Goal: Use online tool/utility: Utilize a website feature to perform a specific function

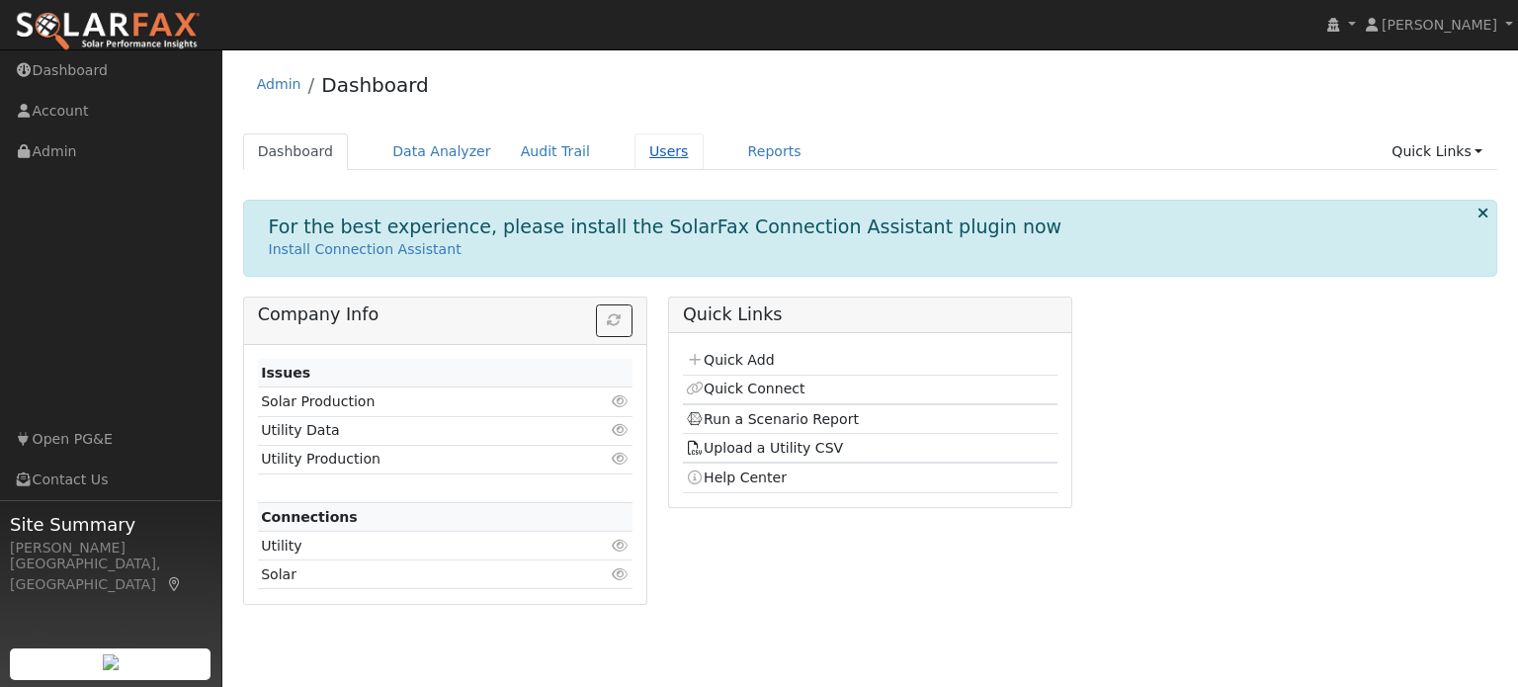
click at [645, 153] on link "Users" at bounding box center [668, 151] width 69 height 37
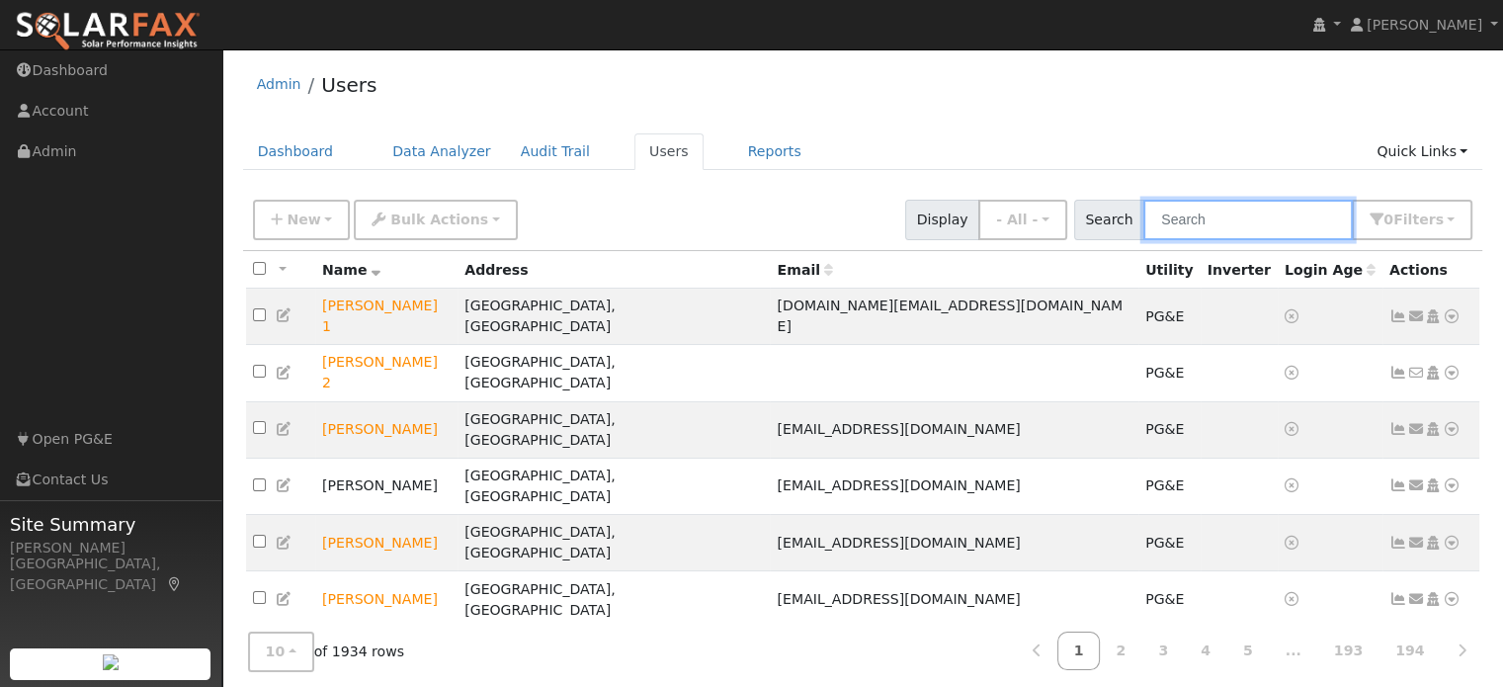
click at [1185, 220] on input "text" at bounding box center [1247, 220] width 209 height 41
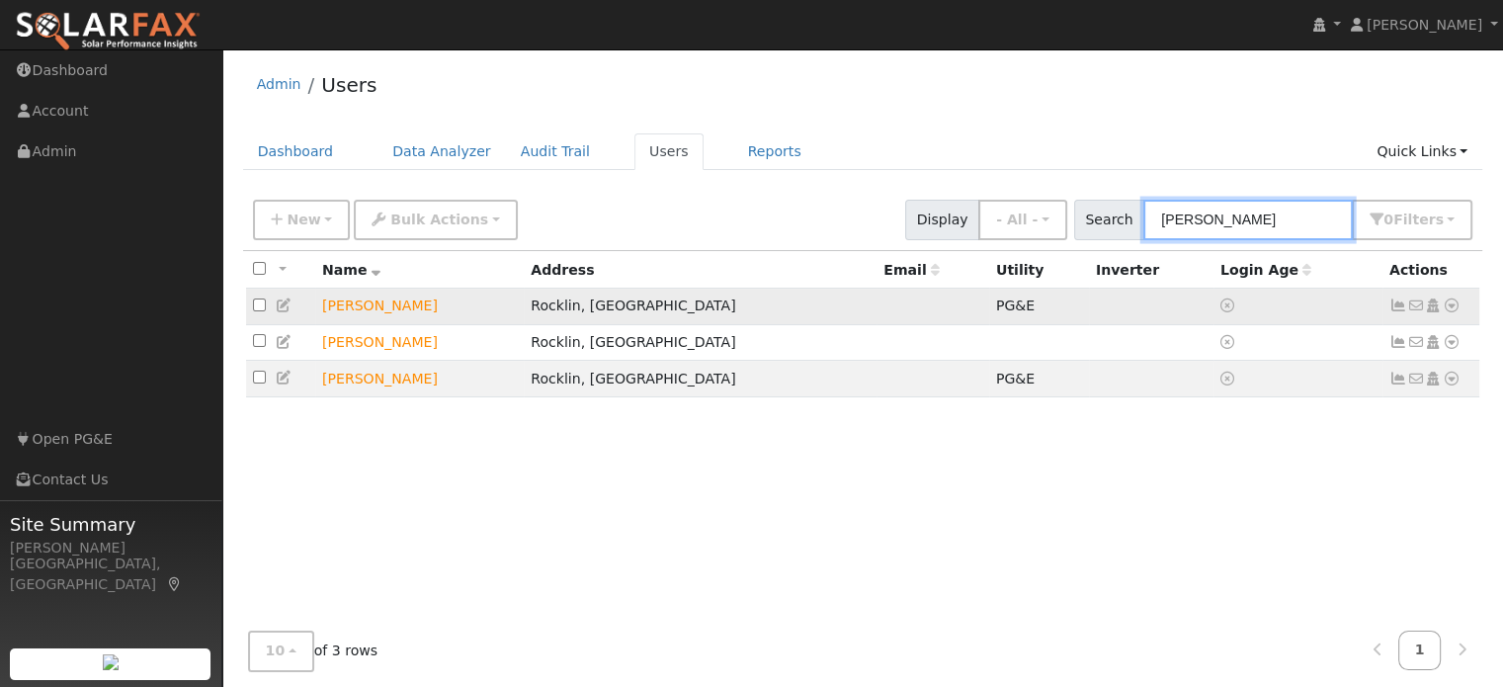
type input "chris del"
click at [1448, 306] on icon at bounding box center [1452, 305] width 18 height 14
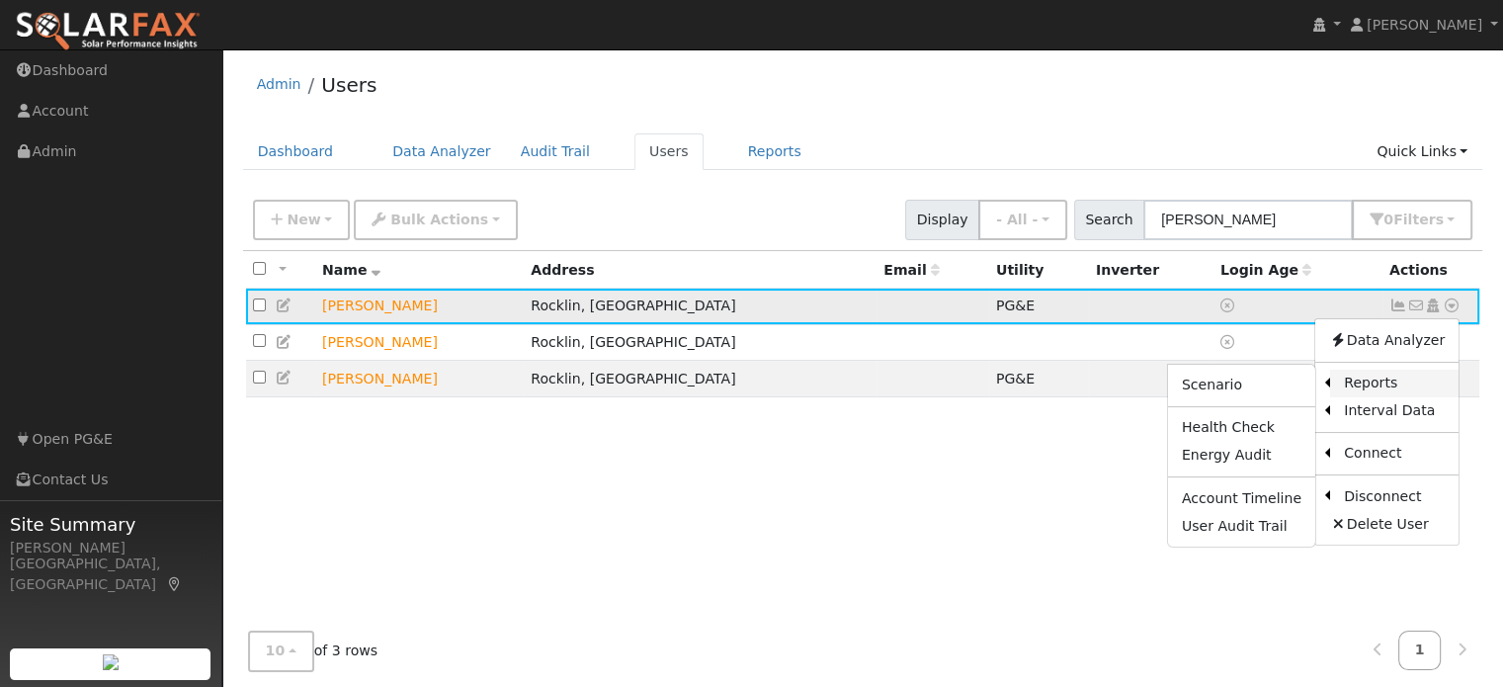
click at [1383, 382] on link "Reports" at bounding box center [1394, 384] width 128 height 28
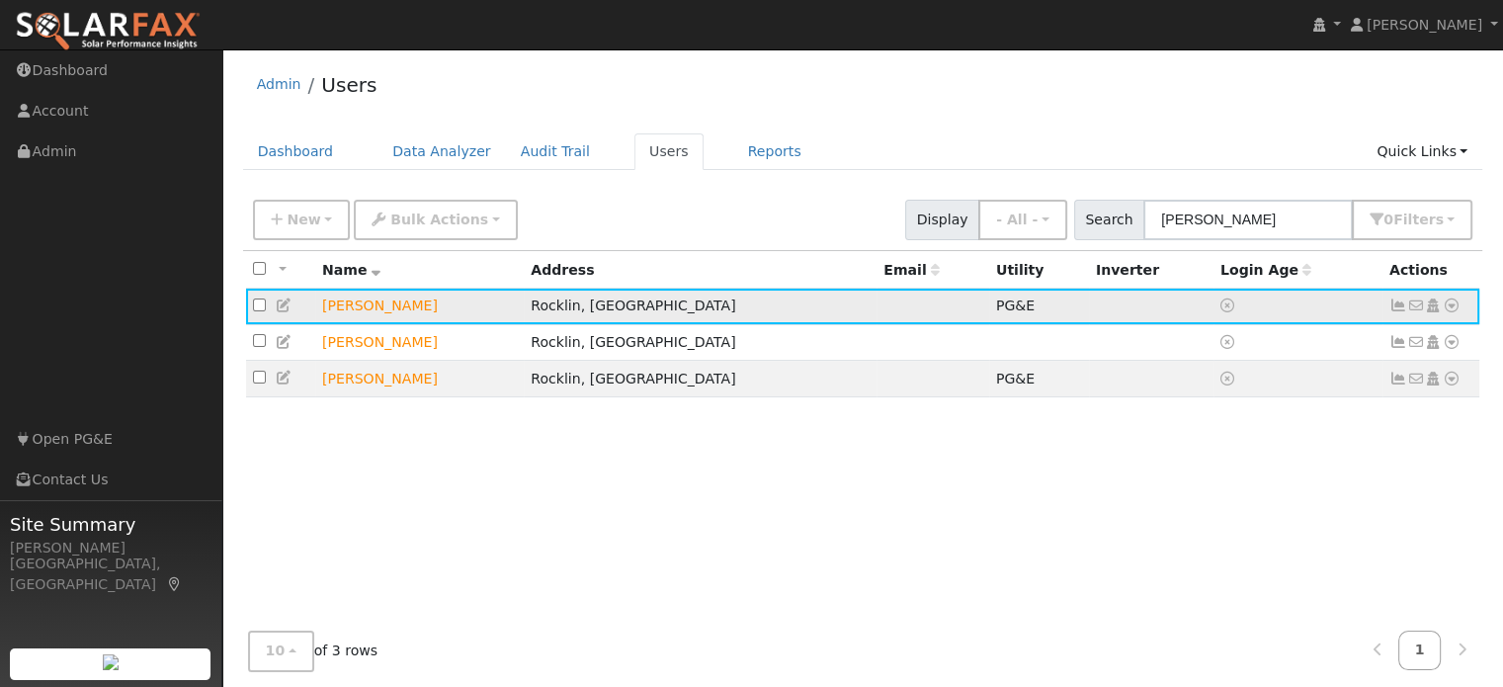
click at [1455, 311] on icon at bounding box center [1452, 305] width 18 height 14
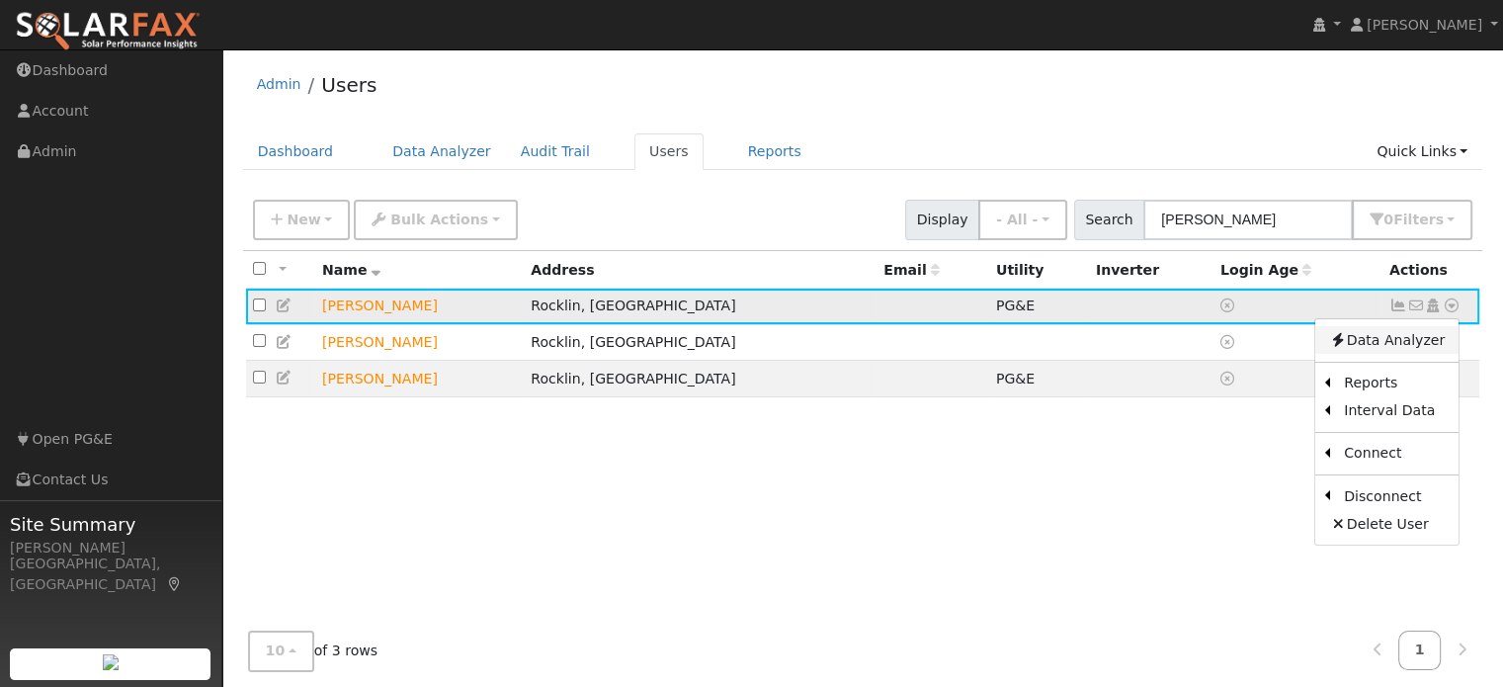
click at [1368, 349] on link "Data Analyzer" at bounding box center [1386, 340] width 143 height 28
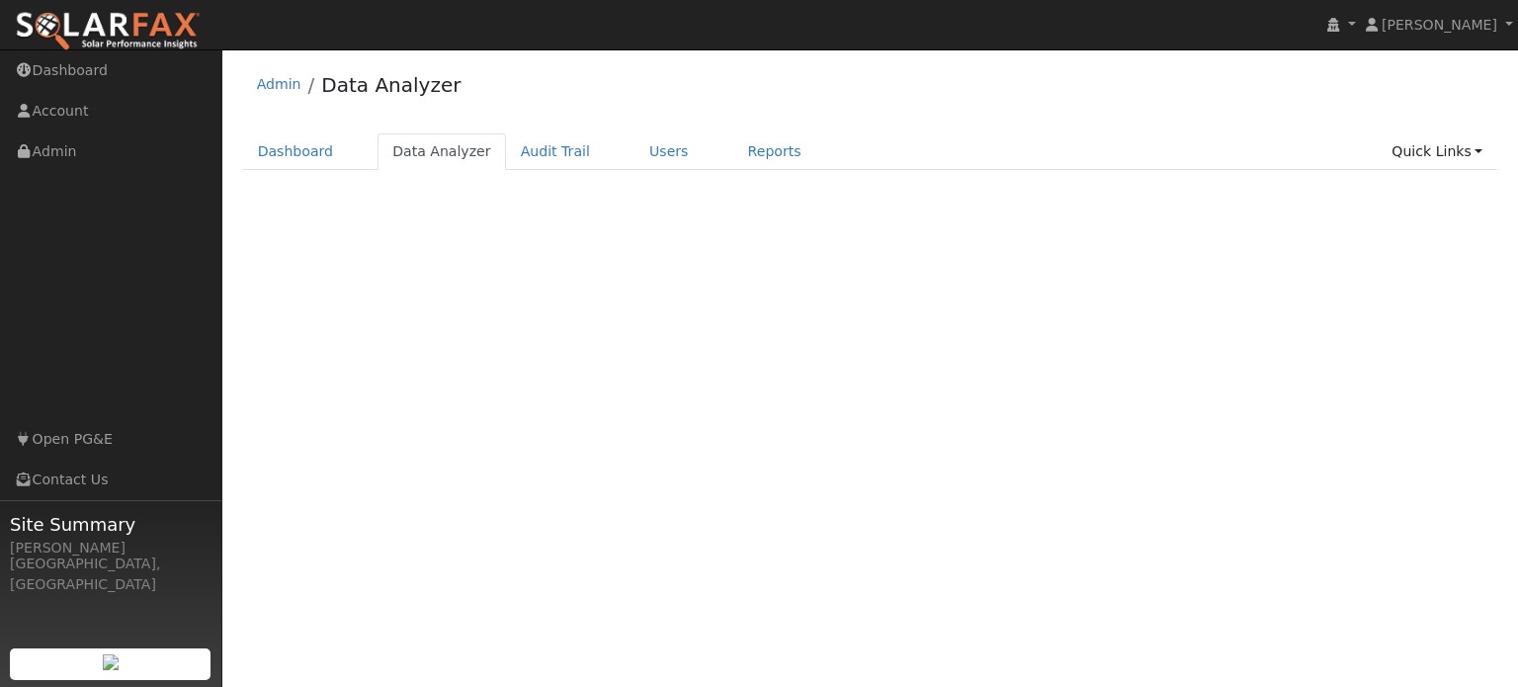
select select "8"
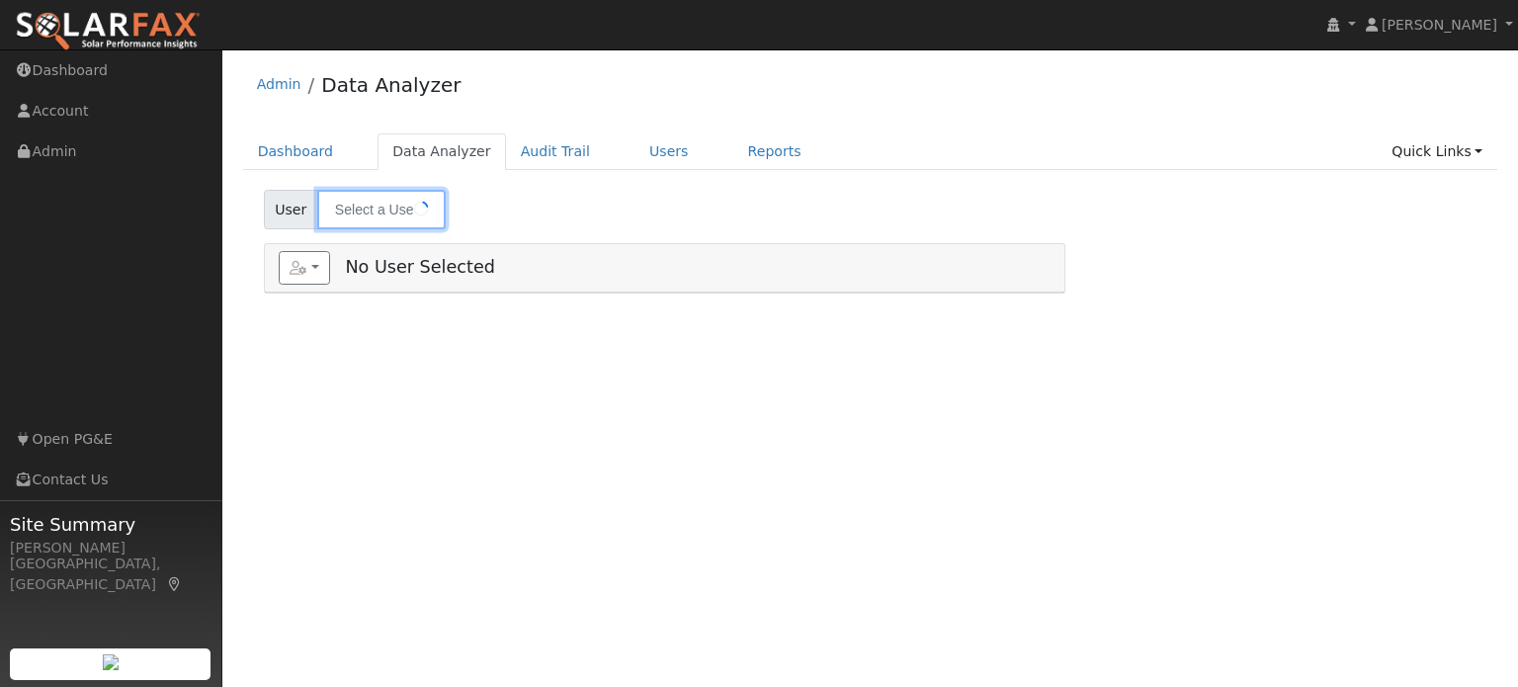
type input "Chris Delgado"
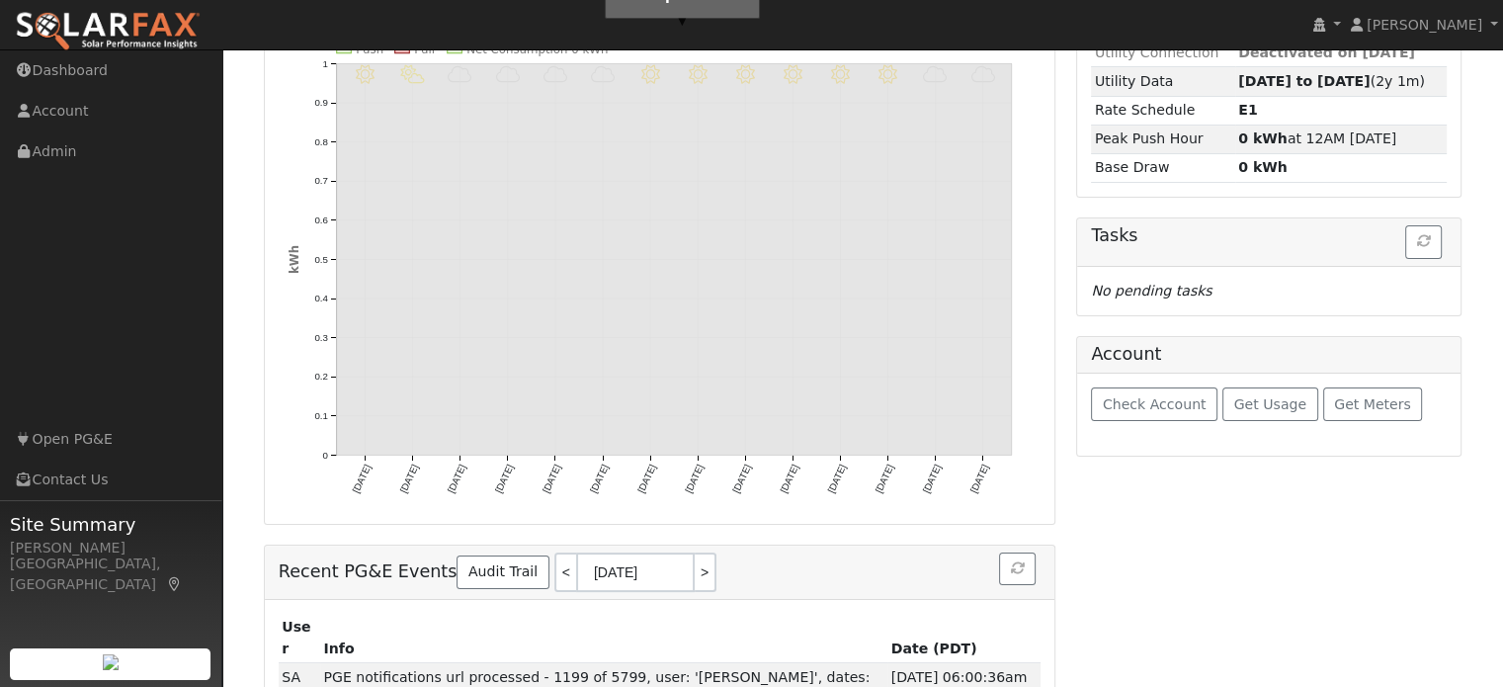
scroll to position [99, 0]
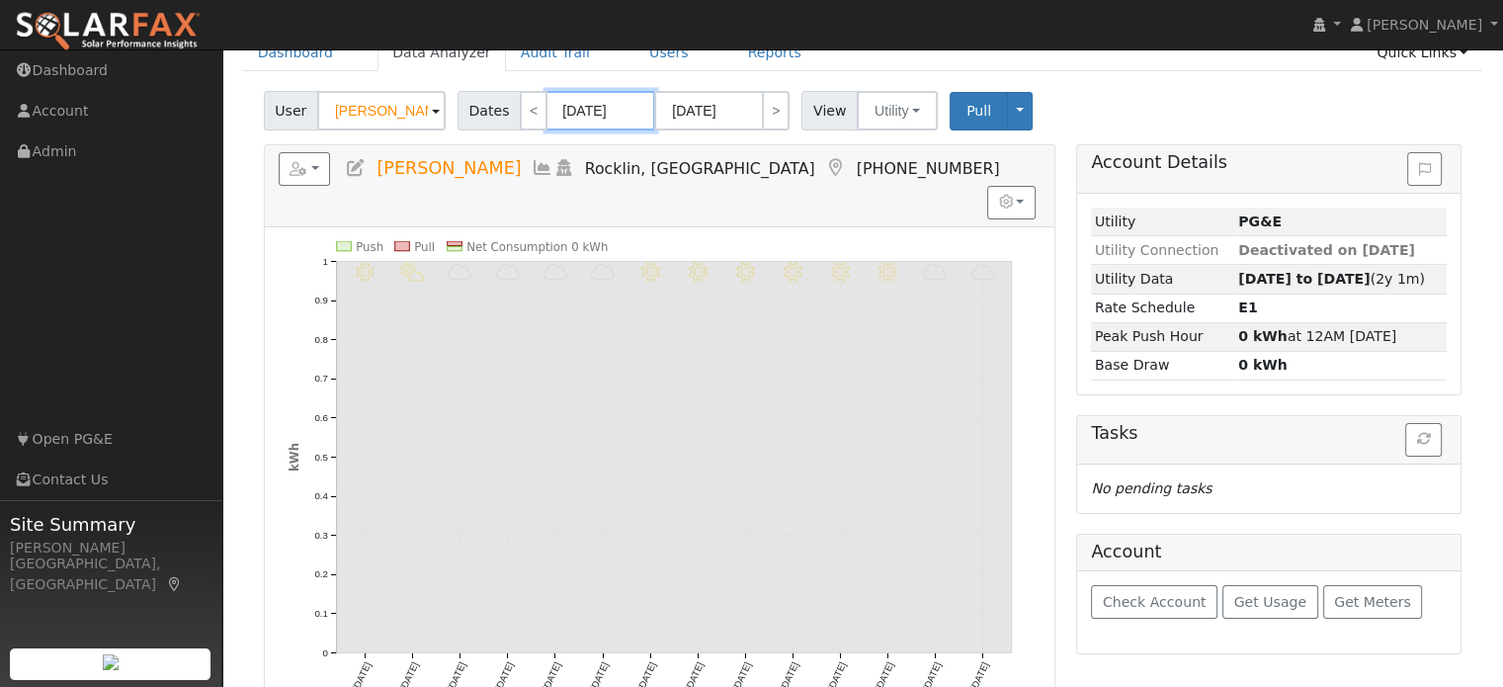
click at [579, 104] on input "09/17/2025" at bounding box center [600, 111] width 109 height 40
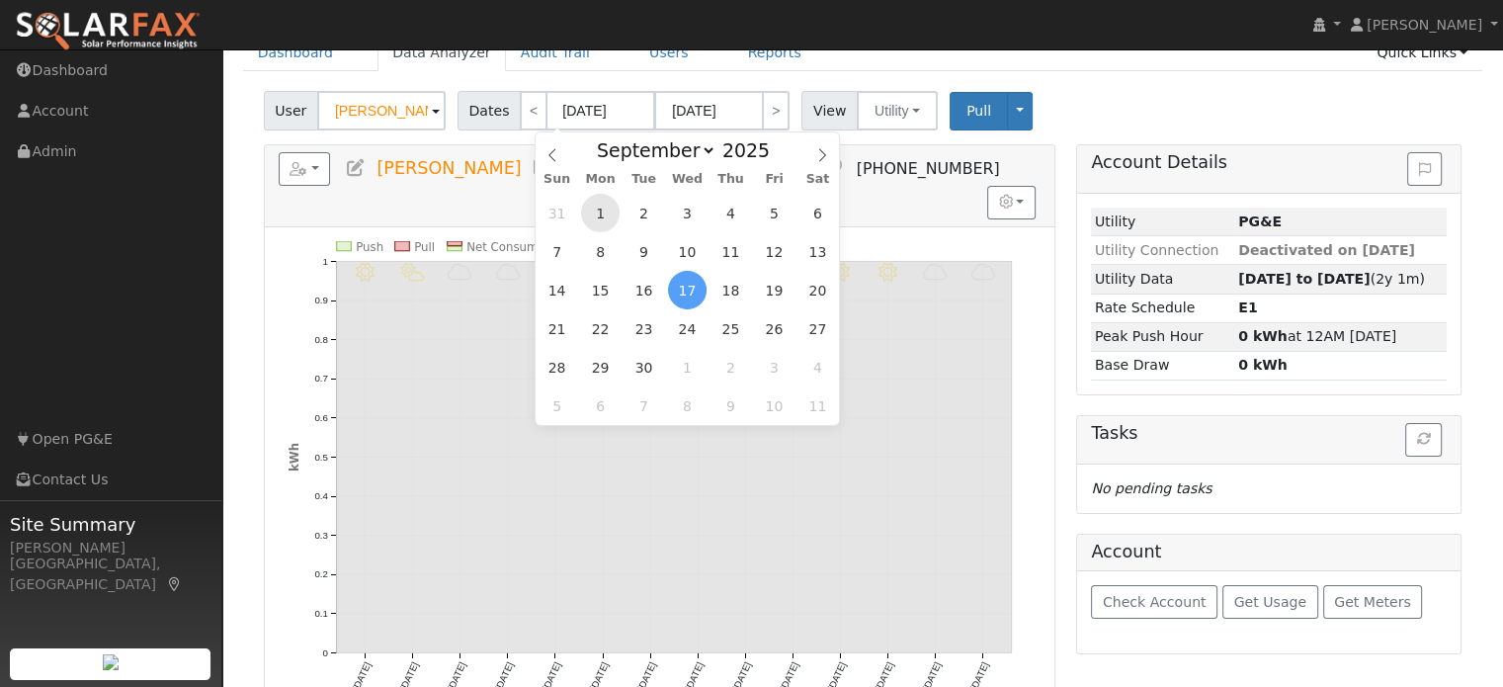
click at [597, 216] on span "1" at bounding box center [600, 213] width 39 height 39
type input "09/01/2025"
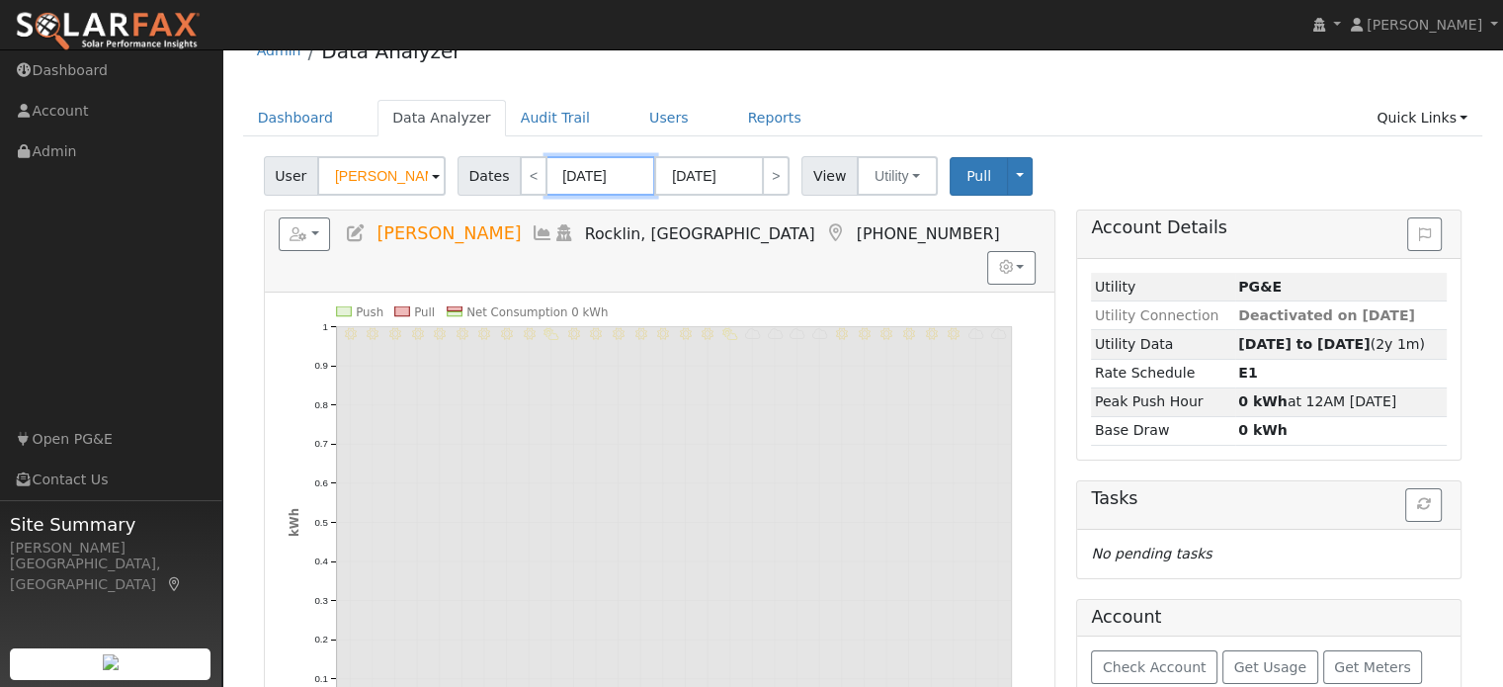
scroll to position [0, 0]
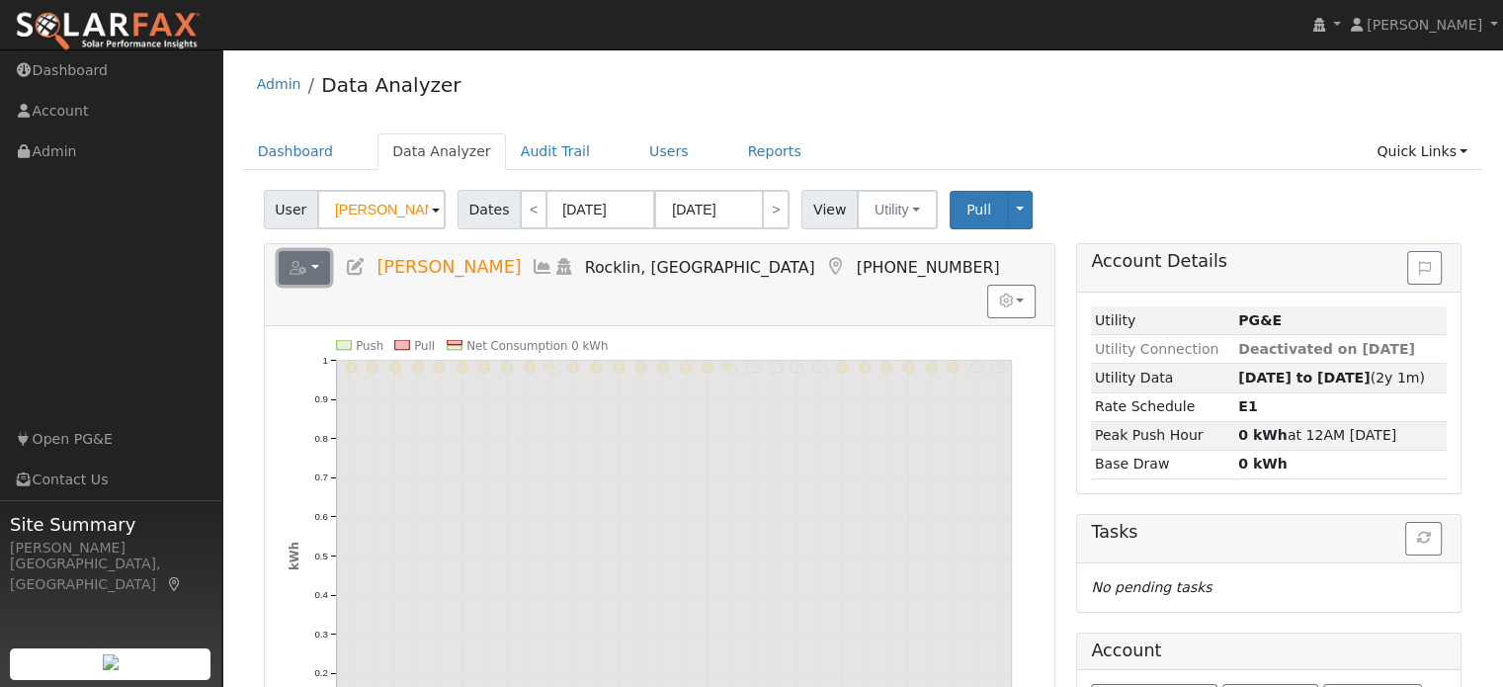
click at [315, 272] on button "button" at bounding box center [305, 268] width 52 height 34
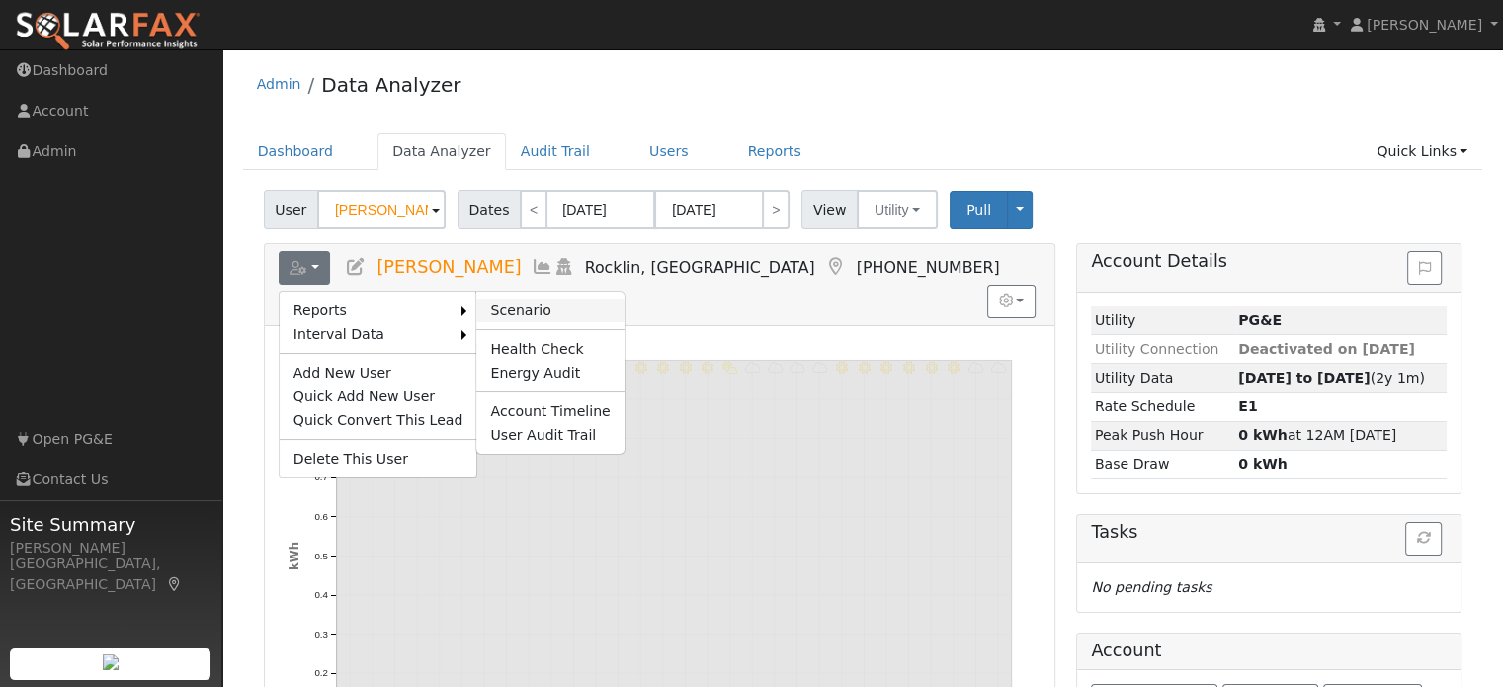
click at [476, 301] on link "Scenario" at bounding box center [549, 310] width 147 height 24
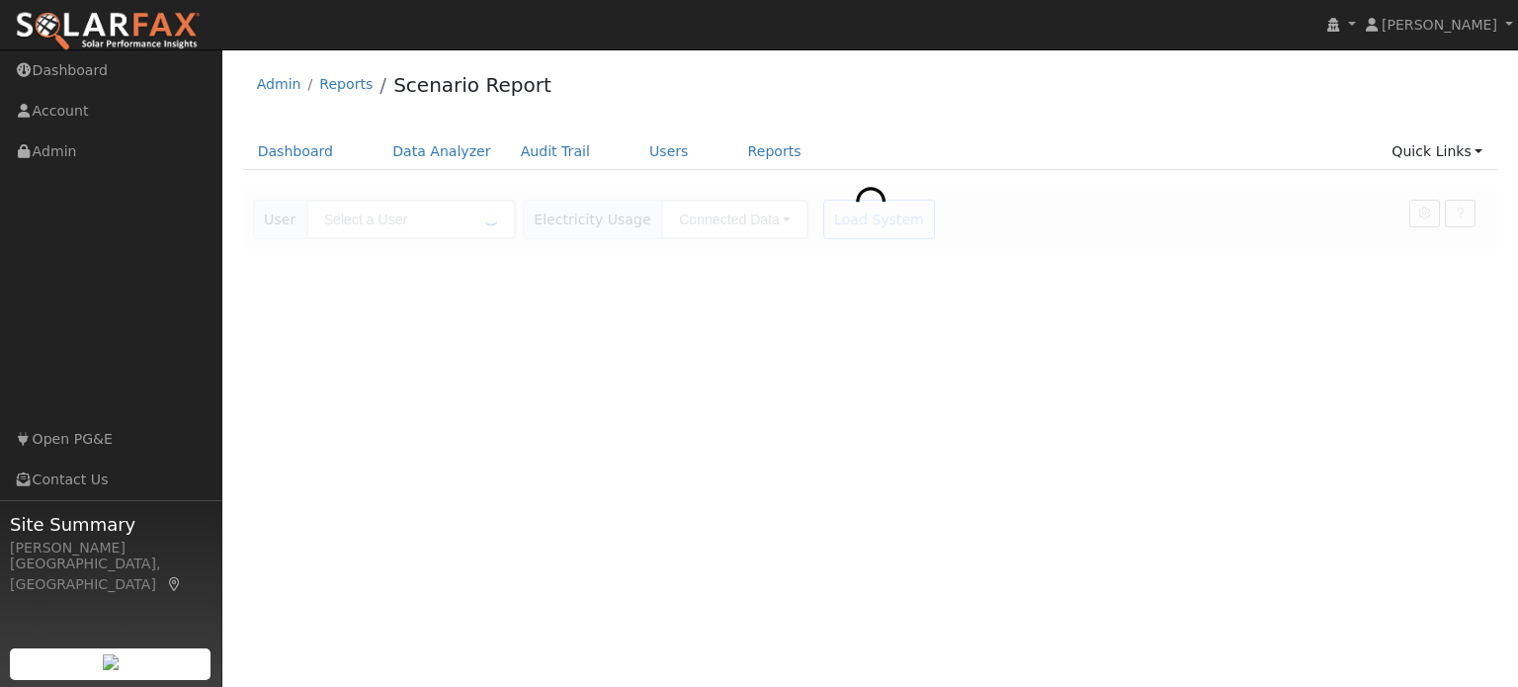
type input "[PERSON_NAME]"
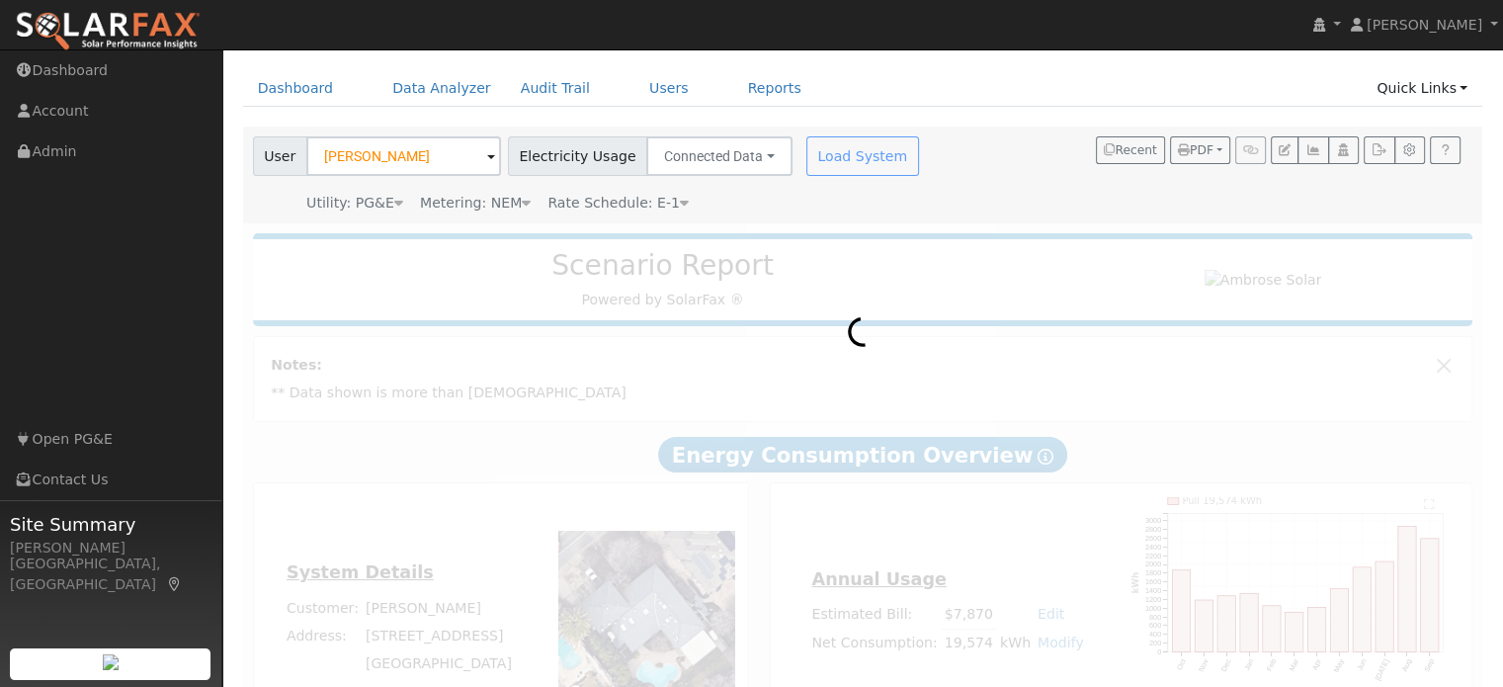
scroll to position [147, 0]
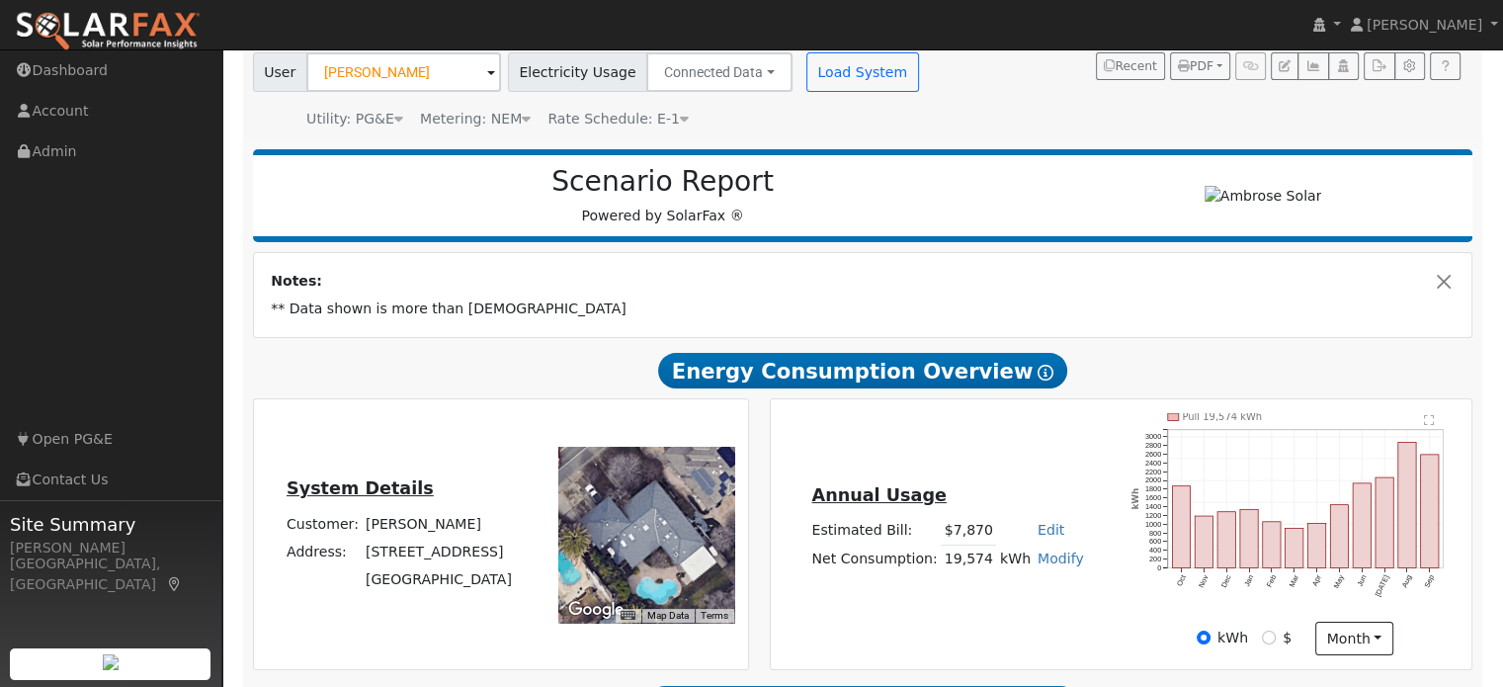
type input "25894"
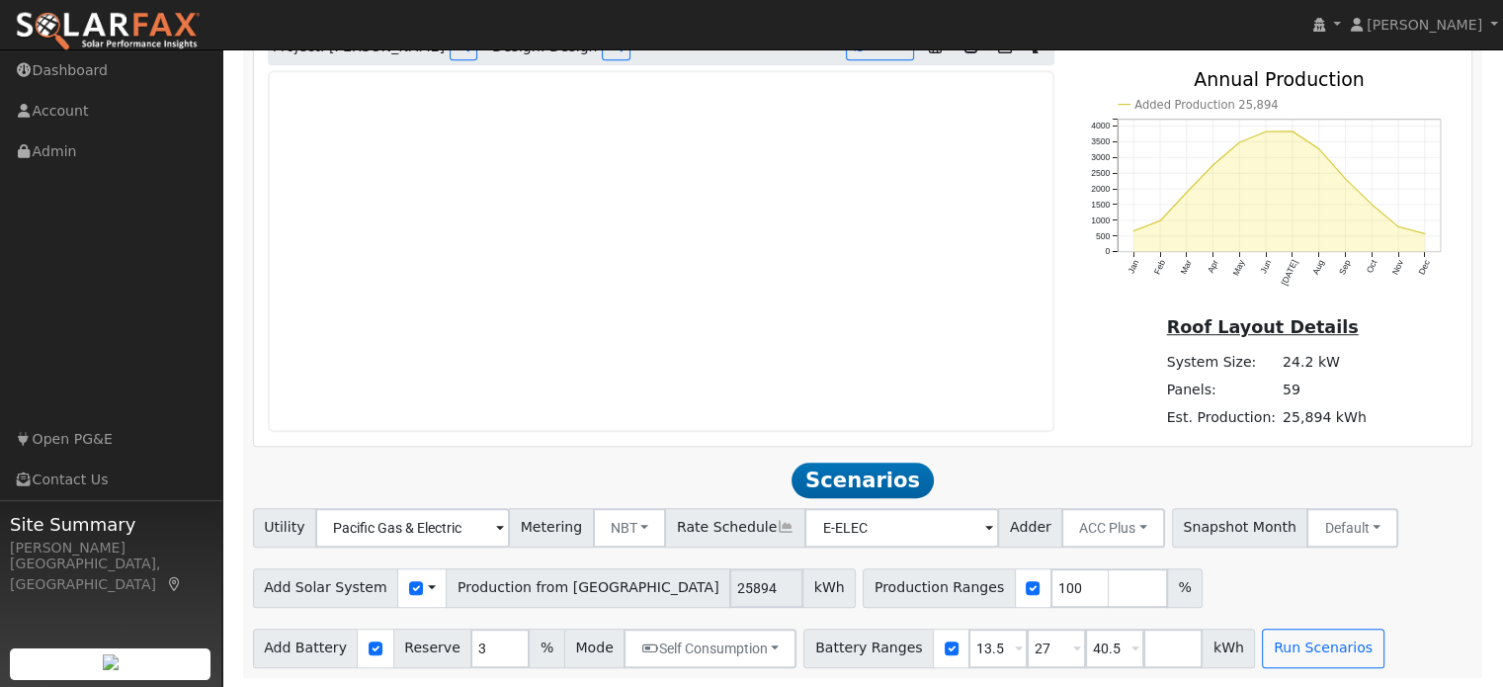
scroll to position [1149, 0]
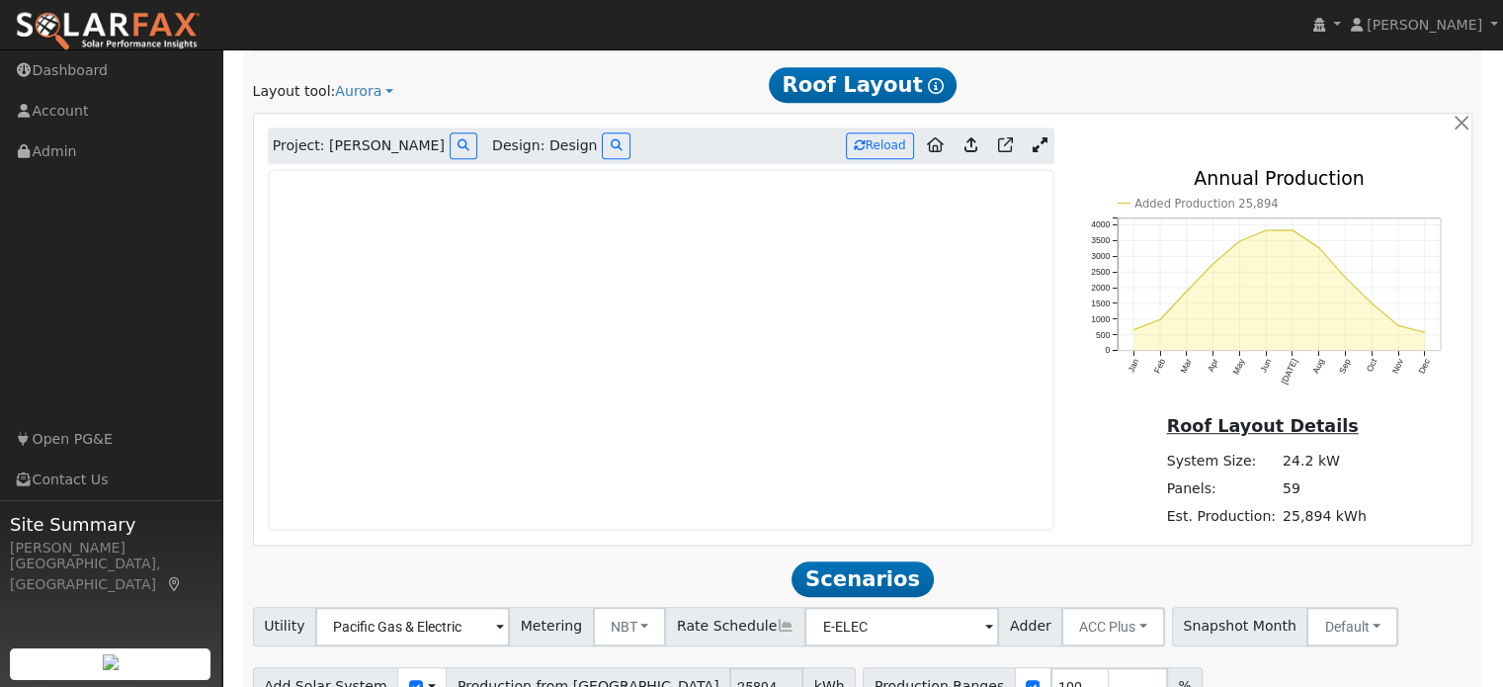
click at [1041, 145] on icon at bounding box center [1040, 144] width 15 height 15
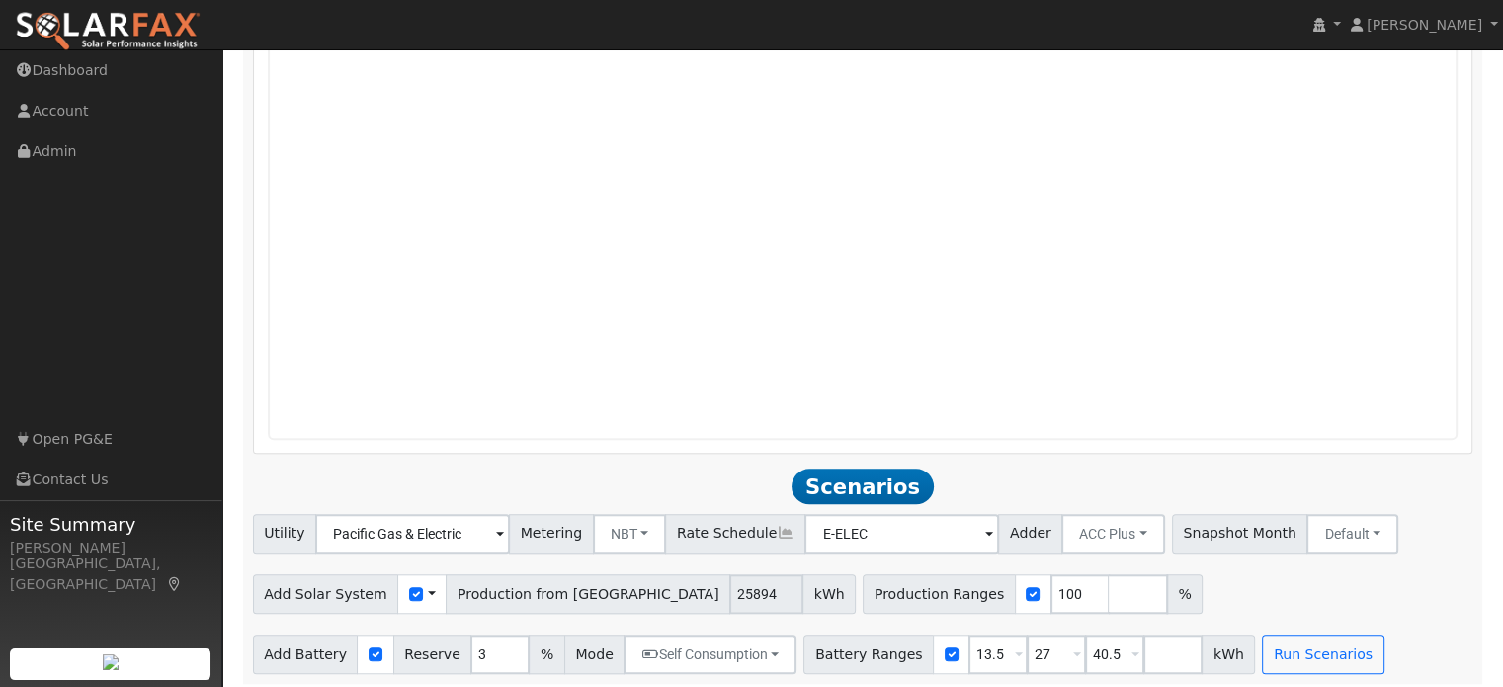
scroll to position [1678, 0]
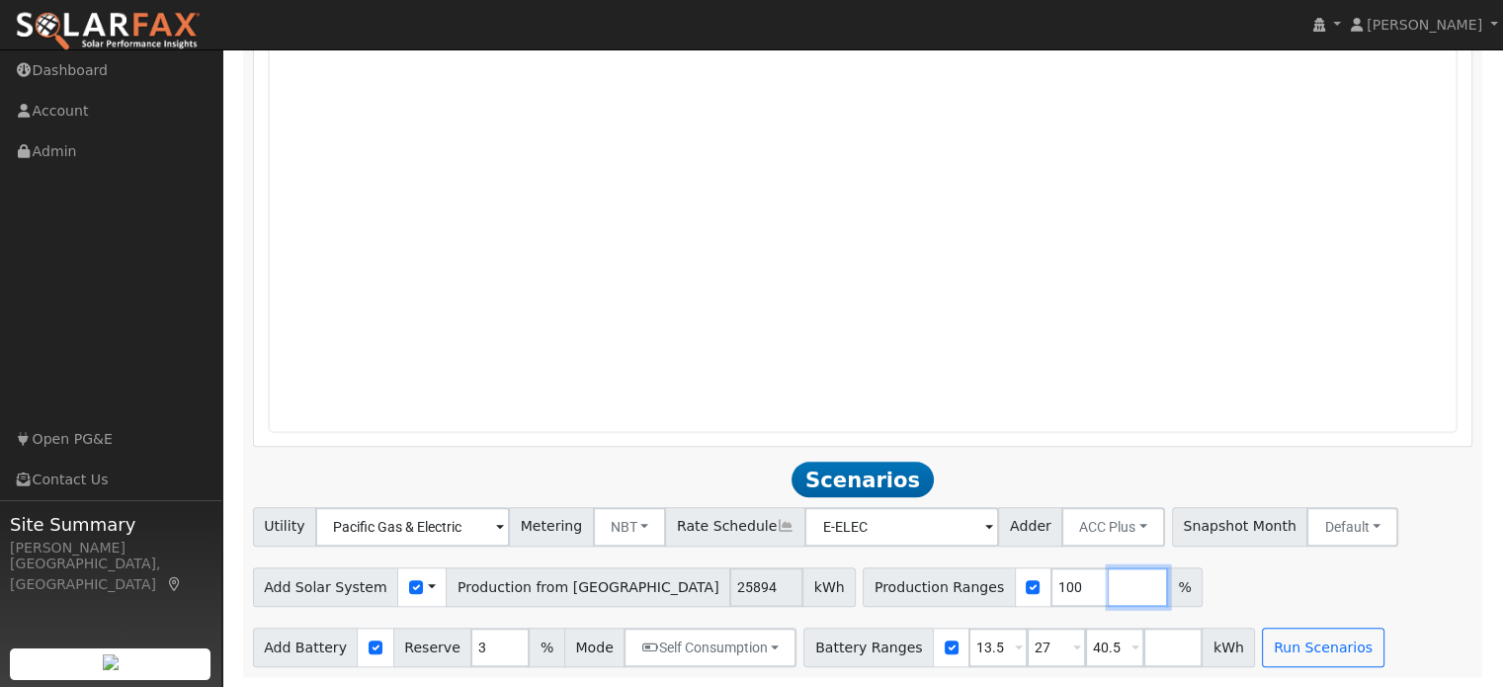
click at [1109, 588] on input "number" at bounding box center [1138, 587] width 59 height 40
click at [1109, 596] on input "150" at bounding box center [1138, 587] width 59 height 40
type input "150"
click at [1167, 580] on input "number" at bounding box center [1196, 587] width 59 height 40
type input "125"
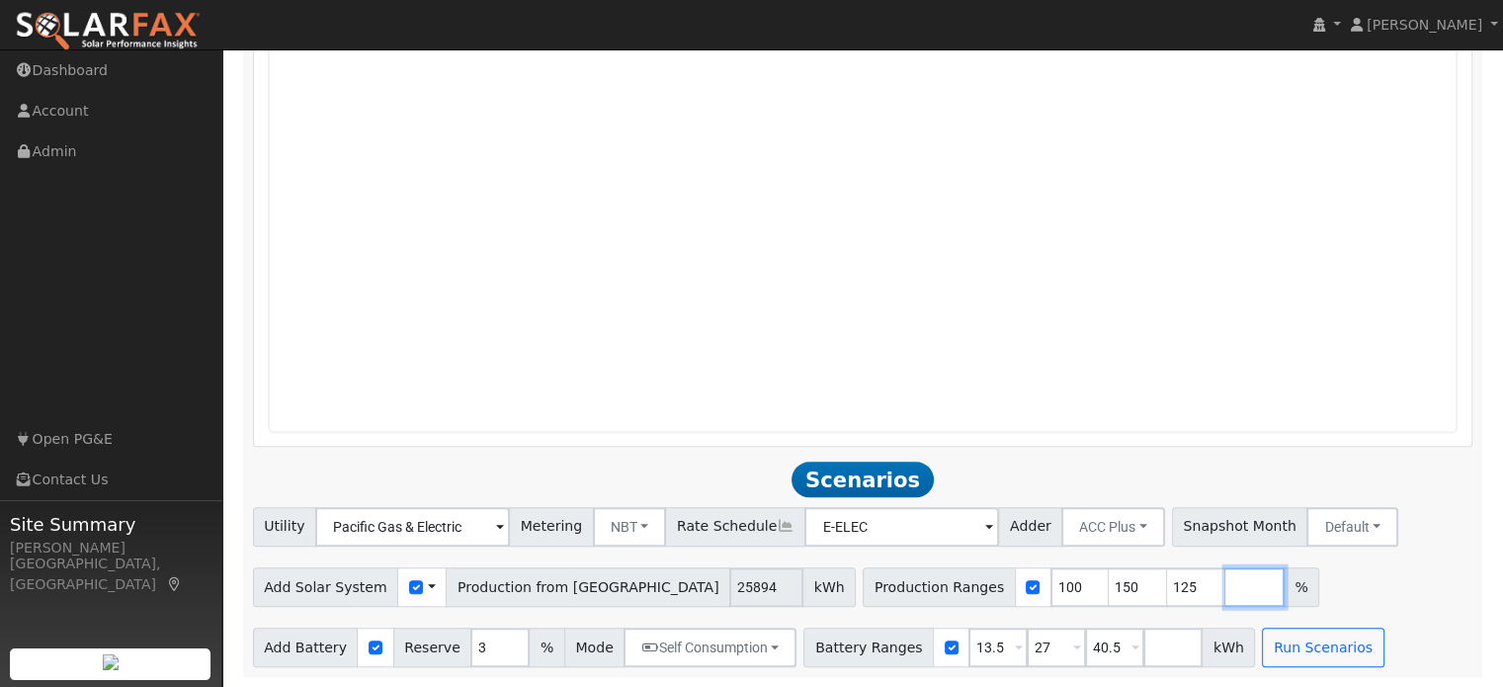
type input "125"
type input "150"
click at [1225, 576] on input "number" at bounding box center [1254, 587] width 59 height 40
type input "175"
click at [1302, 571] on div "Add Solar System Use CSV Data Production from [GEOGRAPHIC_DATA] 25894 kWh Produ…" at bounding box center [862, 583] width 1227 height 46
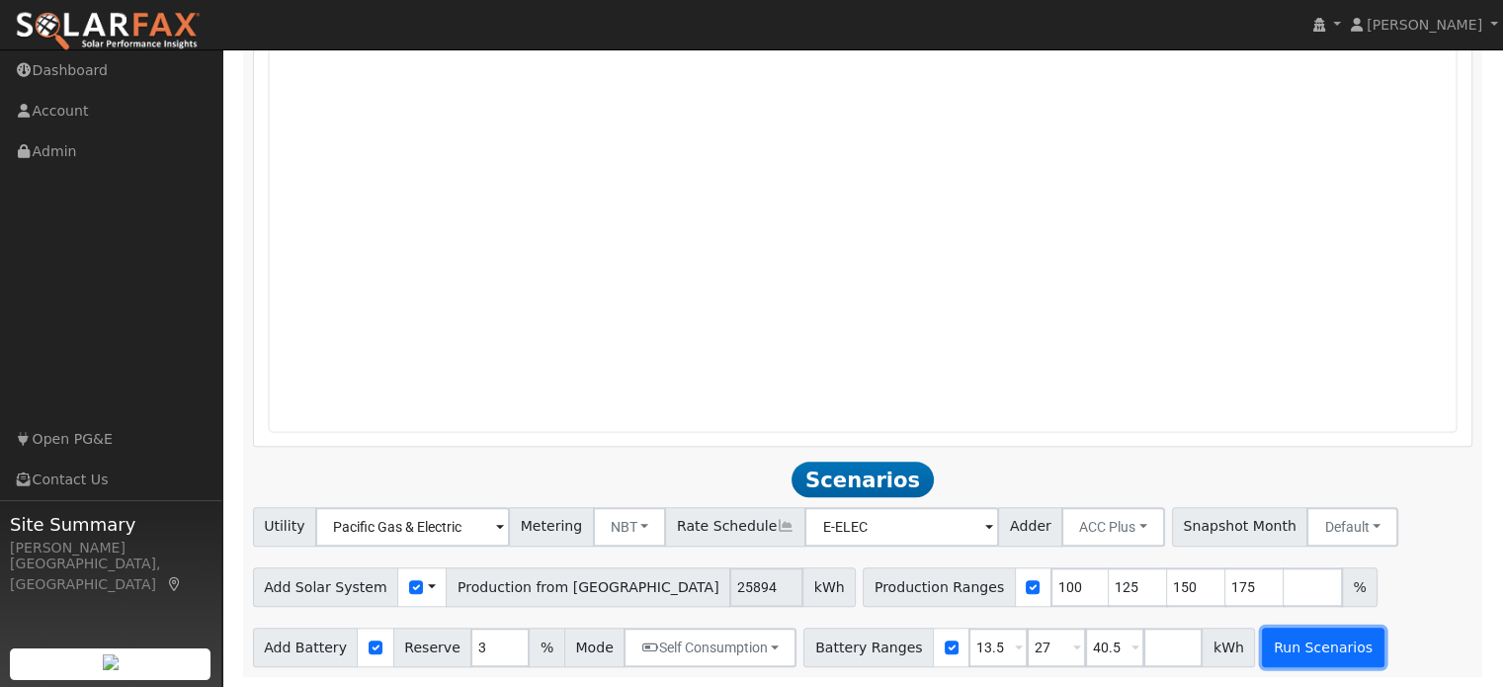
click at [1312, 646] on button "Run Scenarios" at bounding box center [1323, 648] width 122 height 40
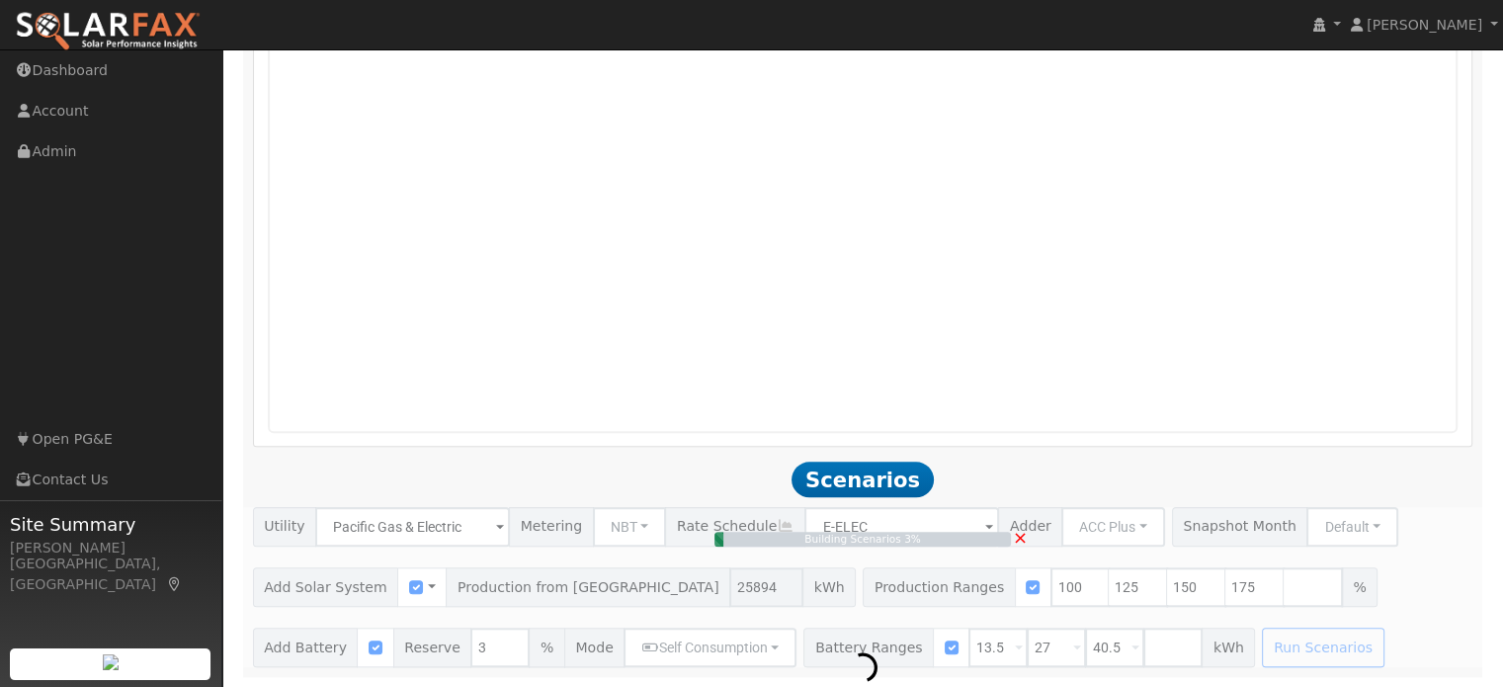
type input "17.3"
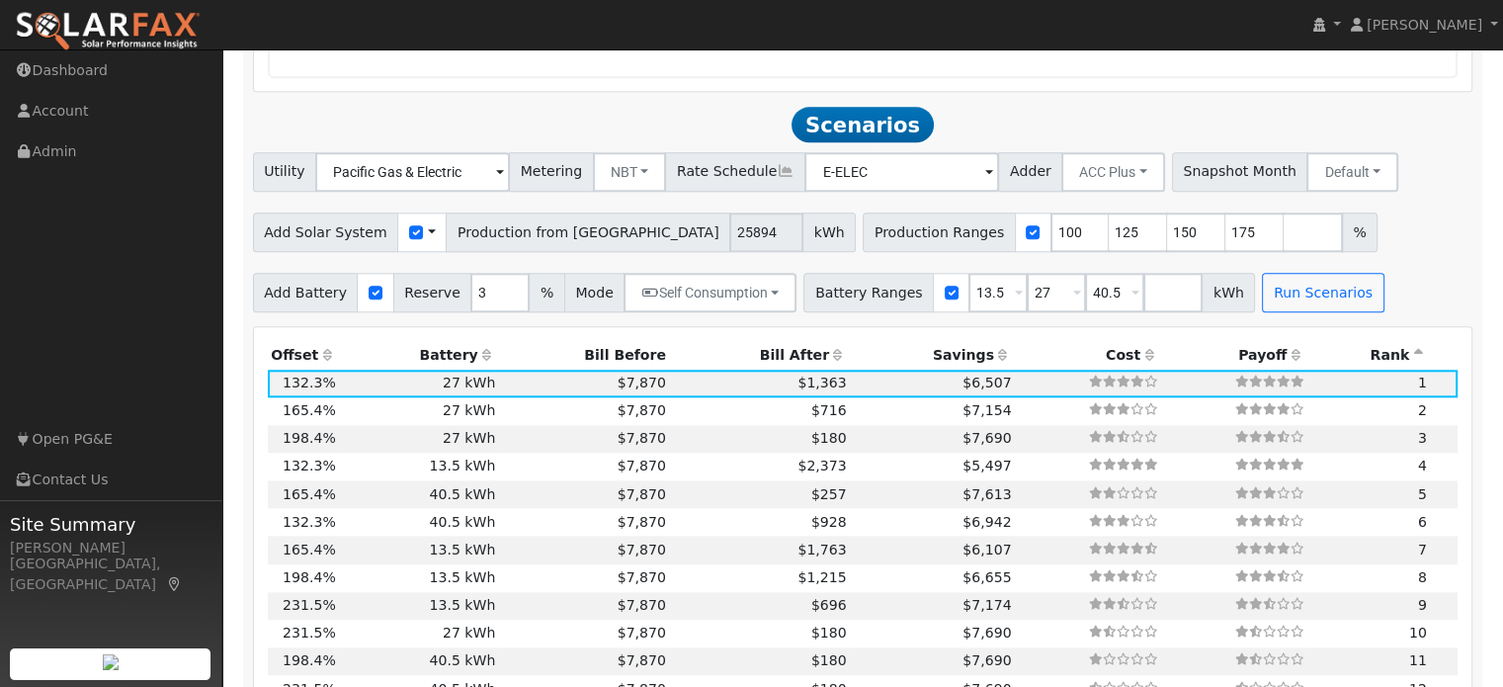
scroll to position [2078, 0]
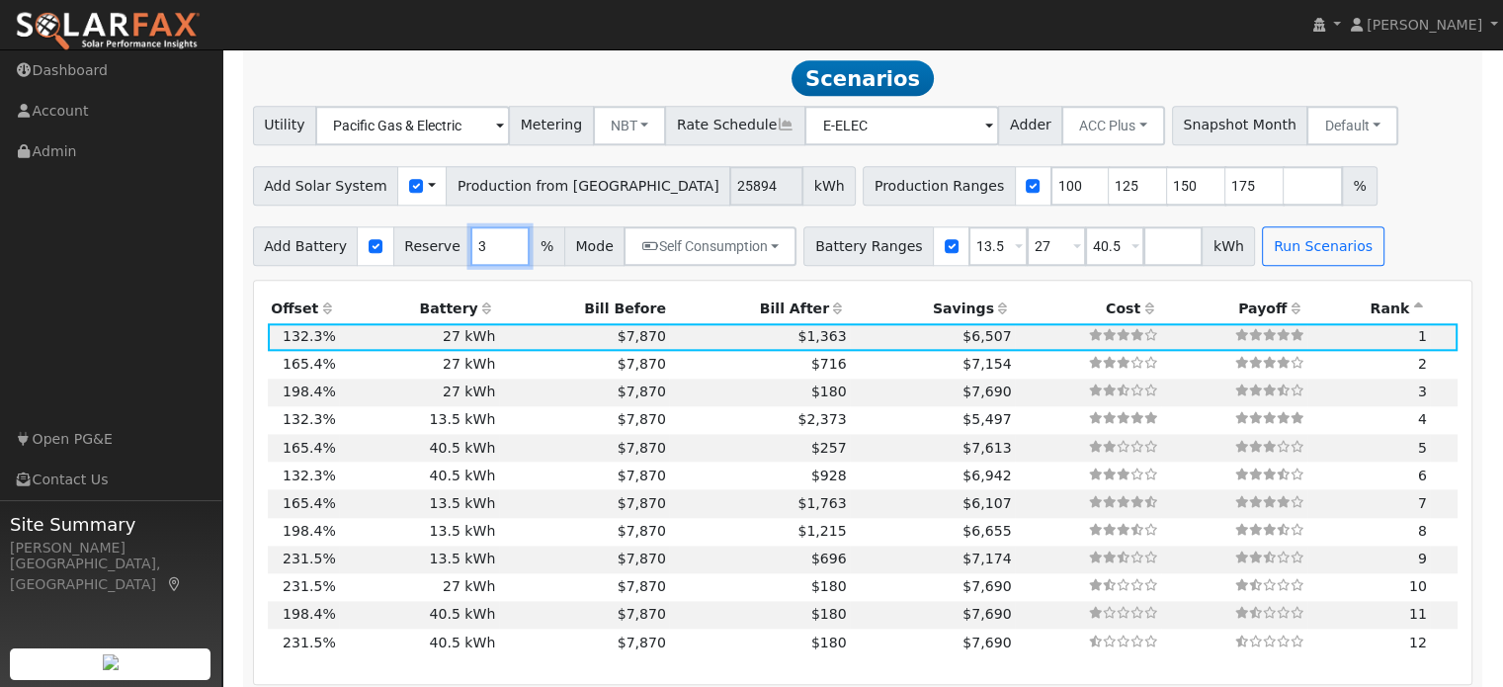
click at [477, 234] on input "3" at bounding box center [499, 246] width 59 height 40
type input "10"
click at [1262, 242] on button "Run Scenarios" at bounding box center [1323, 246] width 122 height 40
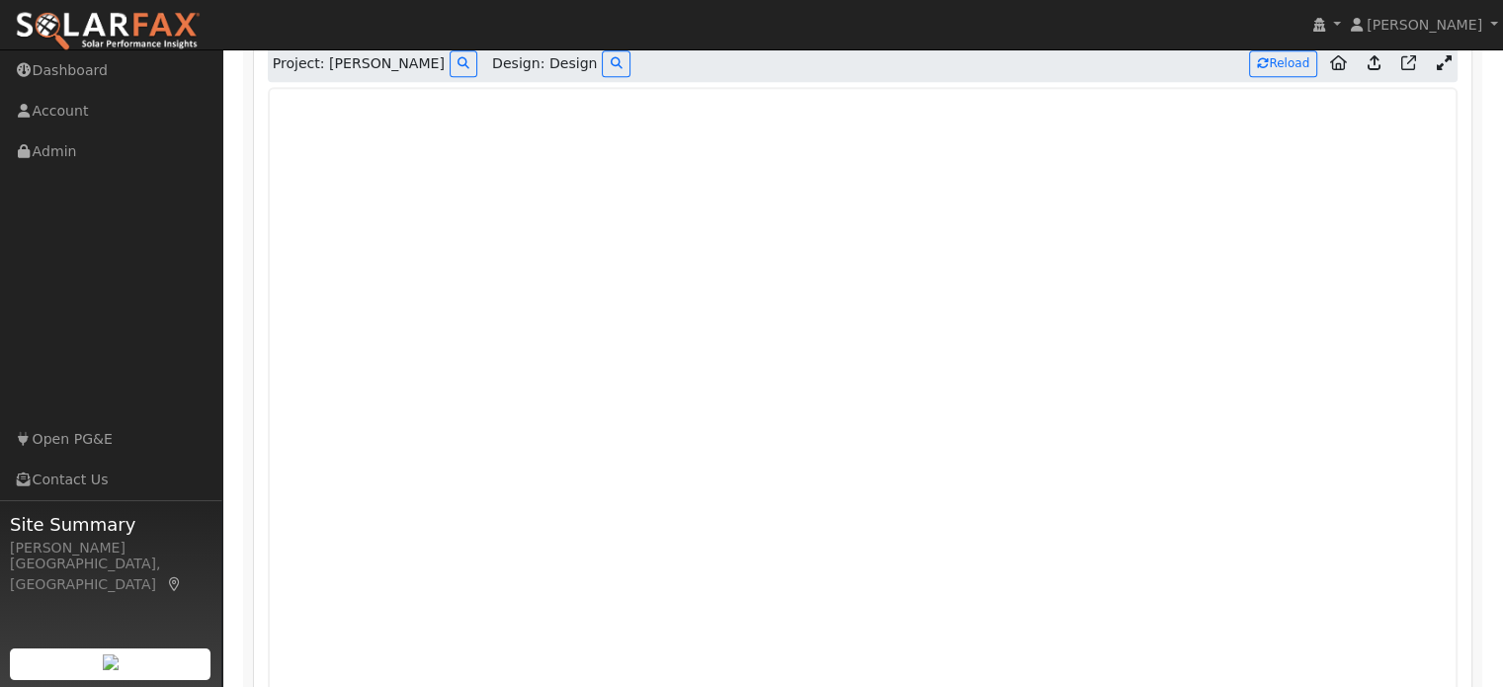
scroll to position [1279, 0]
